Goal: Obtain resource: Obtain resource

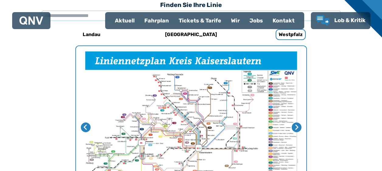
click at [153, 23] on div "Fahrplan" at bounding box center [156, 21] width 34 height 16
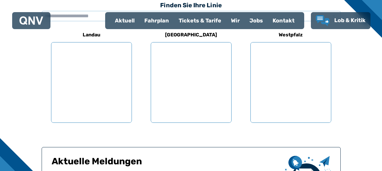
scroll to position [207, 0]
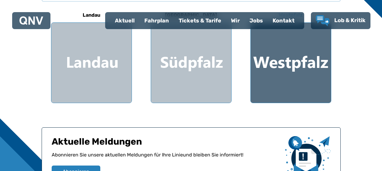
click at [282, 68] on div at bounding box center [291, 63] width 80 height 80
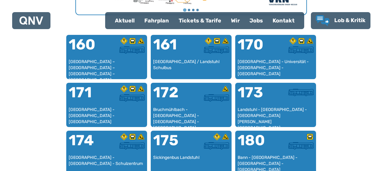
scroll to position [394, 0]
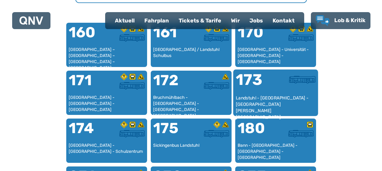
click at [274, 92] on div "173" at bounding box center [256, 83] width 40 height 23
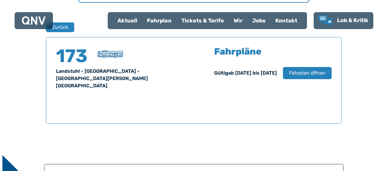
scroll to position [401, 0]
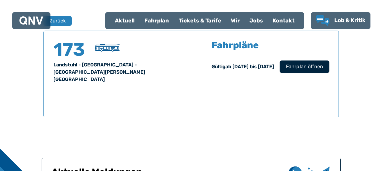
click at [323, 67] on button "Fahrplan öffnen" at bounding box center [305, 66] width 50 height 12
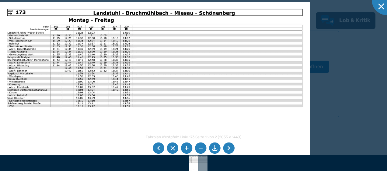
click at [22, 15] on img at bounding box center [154, 111] width 309 height 219
click at [158, 150] on li at bounding box center [159, 149] width 12 height 12
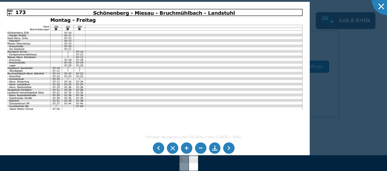
click at [213, 148] on li at bounding box center [215, 149] width 12 height 12
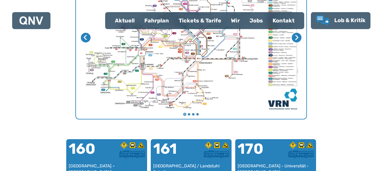
scroll to position [187, 0]
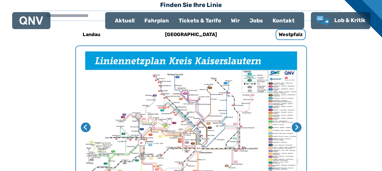
click at [158, 22] on div "Fahrplan" at bounding box center [156, 21] width 34 height 16
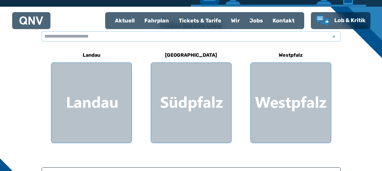
scroll to position [158, 0]
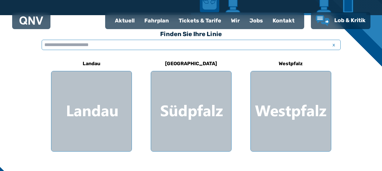
click at [78, 43] on input "text" at bounding box center [191, 45] width 299 height 10
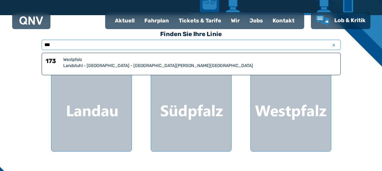
type input "***"
click at [75, 66] on div "Landstuhl - [GEOGRAPHIC_DATA] - [GEOGRAPHIC_DATA][PERSON_NAME][GEOGRAPHIC_DATA]" at bounding box center [200, 66] width 274 height 6
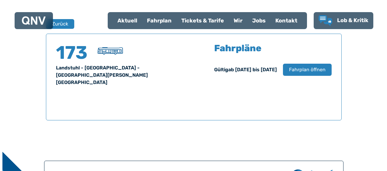
scroll to position [401, 0]
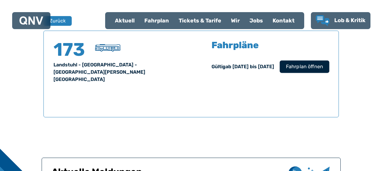
click at [291, 62] on button "Fahrplan öffnen" at bounding box center [305, 66] width 50 height 12
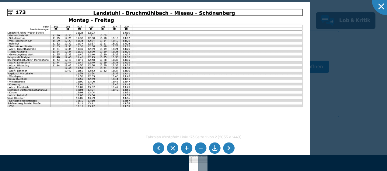
click at [13, 16] on img at bounding box center [154, 111] width 309 height 219
click at [160, 152] on li at bounding box center [159, 149] width 12 height 12
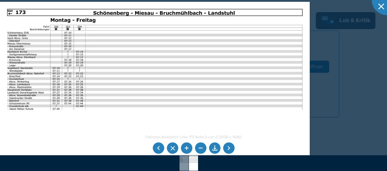
click at [212, 151] on li at bounding box center [215, 149] width 12 height 12
